Goal: Information Seeking & Learning: Check status

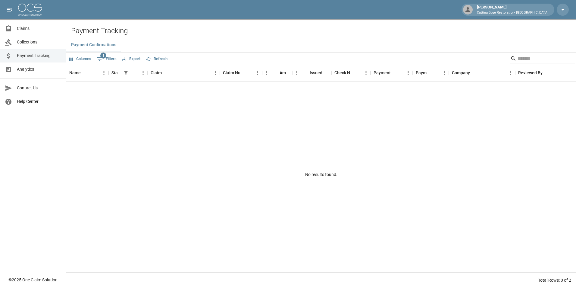
click at [110, 60] on button "1 Filters" at bounding box center [106, 59] width 23 height 10
select select "******"
select select "**********"
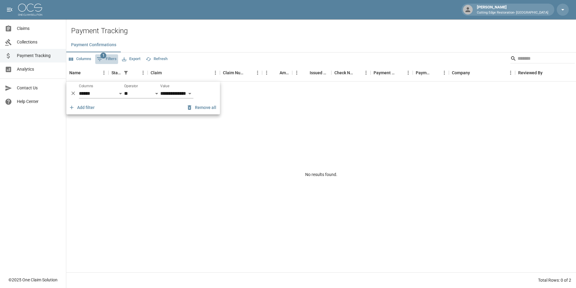
click at [97, 57] on icon "Show filters" at bounding box center [99, 58] width 7 height 7
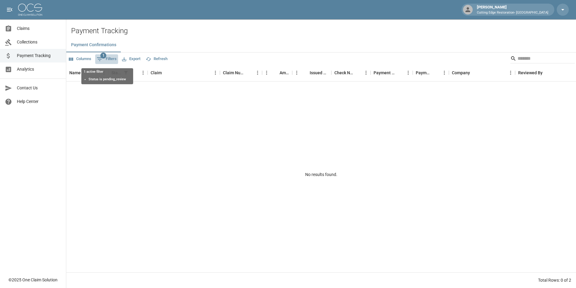
click at [102, 56] on span "1" at bounding box center [103, 55] width 6 height 6
select select "******"
select select "**********"
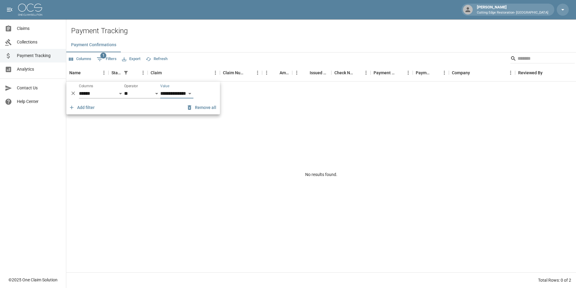
click at [102, 56] on span "1" at bounding box center [103, 55] width 6 height 6
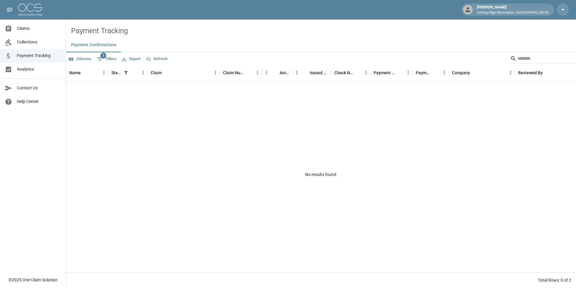
click at [136, 133] on div "No results found." at bounding box center [321, 174] width 510 height 186
click at [30, 41] on span "Collections" at bounding box center [39, 42] width 44 height 6
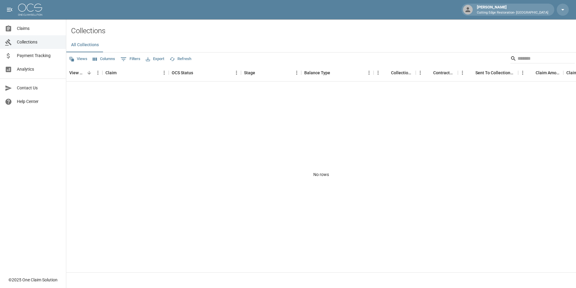
click at [29, 72] on link "Analytics" at bounding box center [33, 69] width 66 height 14
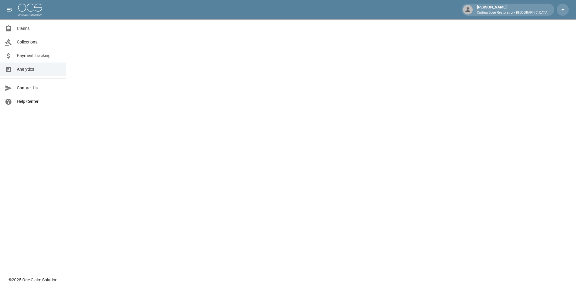
click at [28, 57] on span "Payment Tracking" at bounding box center [39, 55] width 44 height 6
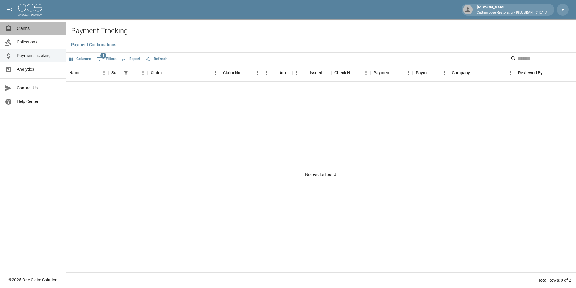
click at [29, 25] on link "Claims" at bounding box center [33, 29] width 66 height 14
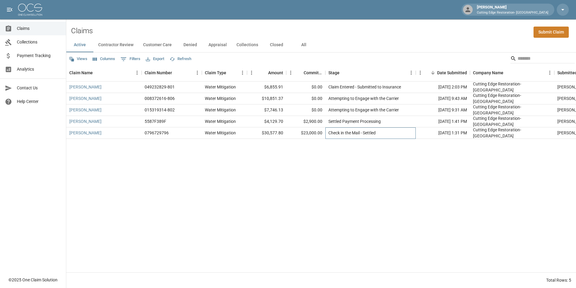
click at [330, 134] on div "Check in the Mail - Settled" at bounding box center [352, 133] width 47 height 6
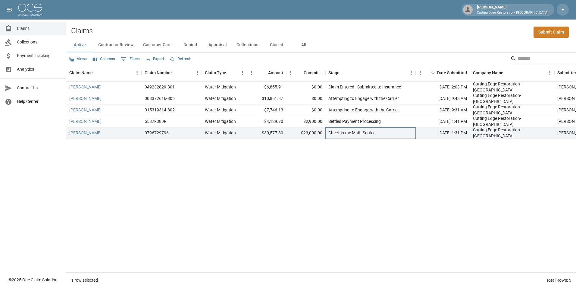
drag, startPoint x: 370, startPoint y: 135, endPoint x: 355, endPoint y: 135, distance: 14.8
click at [355, 135] on div "Check in the Mail - Settled" at bounding box center [352, 133] width 47 height 6
drag, startPoint x: 352, startPoint y: 135, endPoint x: 323, endPoint y: 137, distance: 28.7
click at [351, 135] on div "Check in the Mail - Settled" at bounding box center [352, 133] width 47 height 6
click at [320, 137] on div "$23,000.00" at bounding box center [305, 132] width 39 height 11
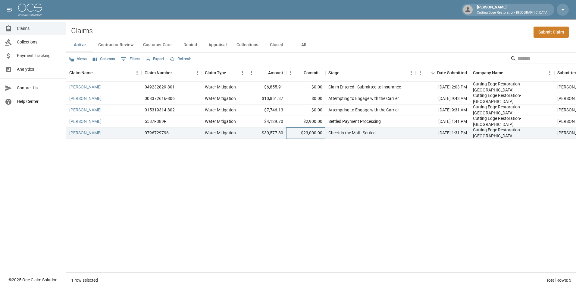
click at [311, 136] on div "$23,000.00" at bounding box center [305, 132] width 39 height 11
click at [252, 135] on div "$30,577.80" at bounding box center [266, 132] width 39 height 11
click at [215, 134] on div "Water Mitigation" at bounding box center [220, 133] width 31 height 6
click at [169, 134] on div "0796729796" at bounding box center [172, 132] width 60 height 11
click at [85, 135] on link "[PERSON_NAME]" at bounding box center [85, 133] width 32 height 6
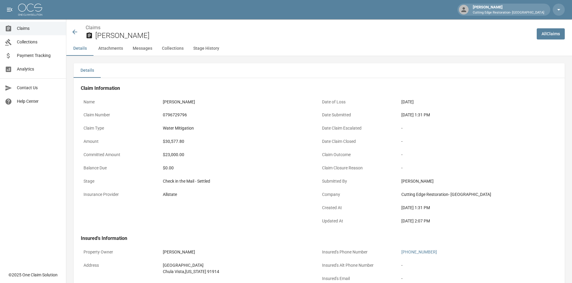
click at [115, 48] on button "Attachments" at bounding box center [110, 48] width 34 height 14
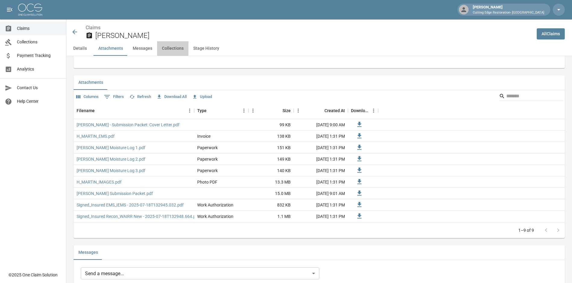
click at [167, 48] on button "Collections" at bounding box center [172, 48] width 31 height 14
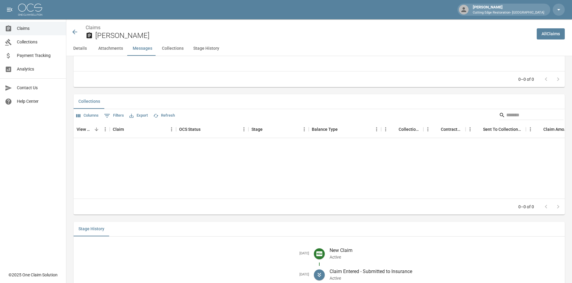
scroll to position [683, 0]
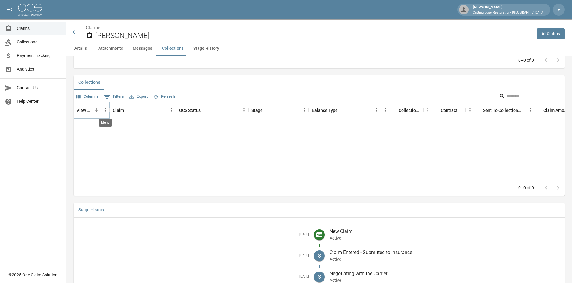
click at [104, 110] on icon "Menu" at bounding box center [105, 110] width 6 height 6
click at [130, 150] on div "View Collection Claim OCS Status Stage Balance Type Collections Fee Contractor …" at bounding box center [319, 140] width 491 height 77
click at [79, 109] on div "View Collection" at bounding box center [85, 110] width 16 height 17
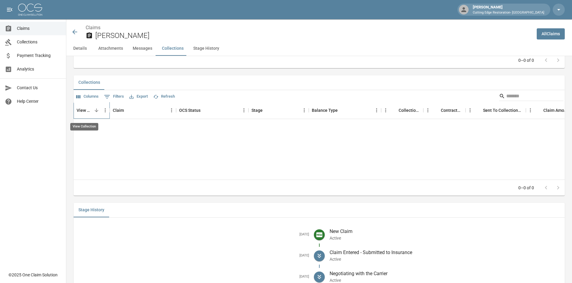
click at [79, 109] on div "View Collection" at bounding box center [85, 110] width 16 height 17
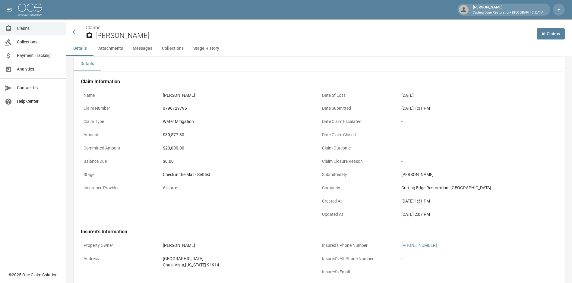
scroll to position [0, 0]
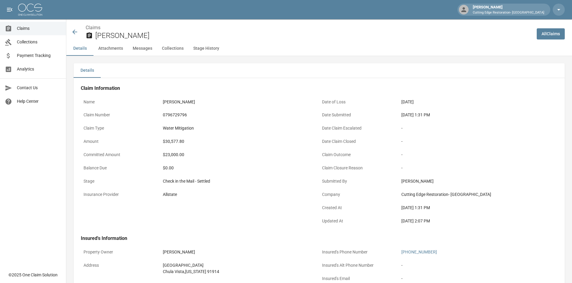
click at [160, 45] on button "Collections" at bounding box center [172, 48] width 31 height 14
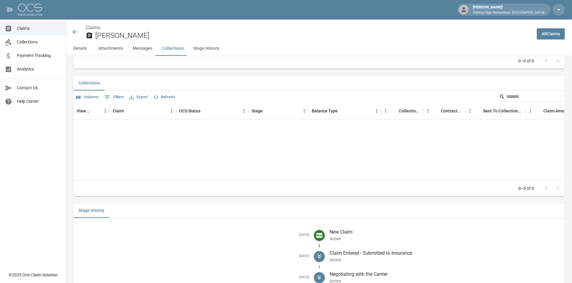
scroll to position [683, 0]
click at [197, 45] on button "Stage History" at bounding box center [206, 48] width 36 height 14
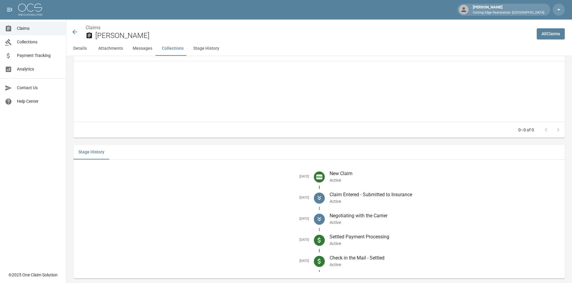
scroll to position [750, 0]
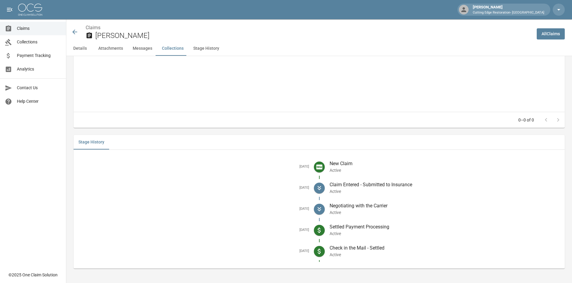
click at [139, 49] on button "Messages" at bounding box center [142, 48] width 29 height 14
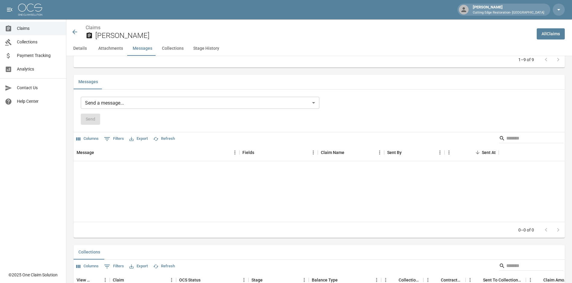
scroll to position [512, 0]
click at [115, 50] on button "Attachments" at bounding box center [110, 48] width 34 height 14
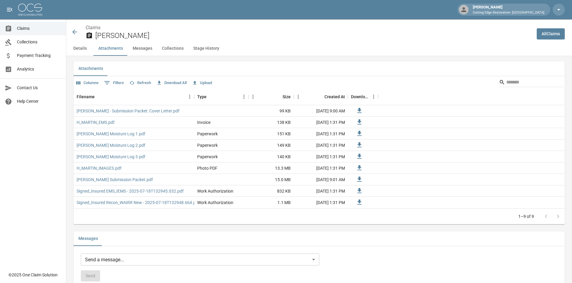
scroll to position [342, 0]
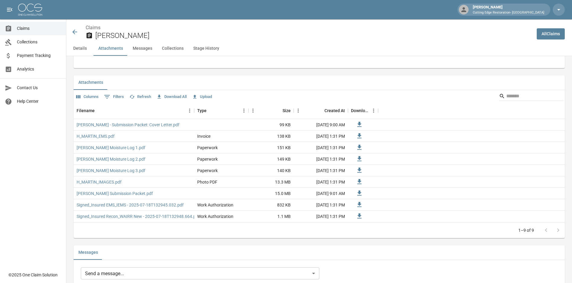
click at [87, 50] on button "Details" at bounding box center [79, 48] width 27 height 14
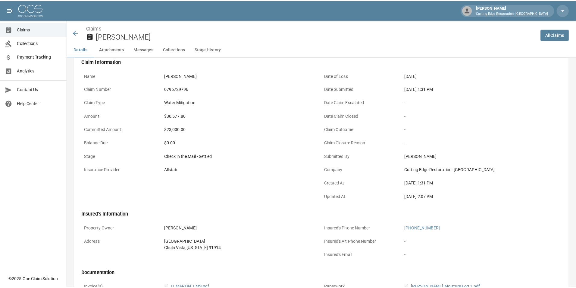
scroll to position [0, 0]
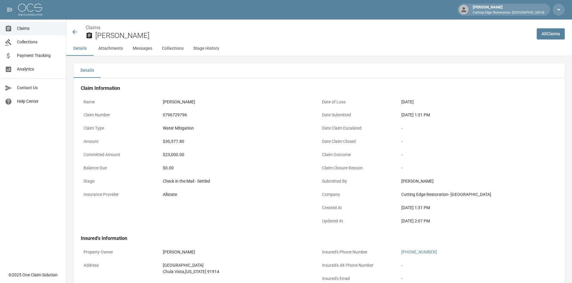
click at [71, 31] on icon at bounding box center [74, 31] width 7 height 7
